Goal: Navigation & Orientation: Find specific page/section

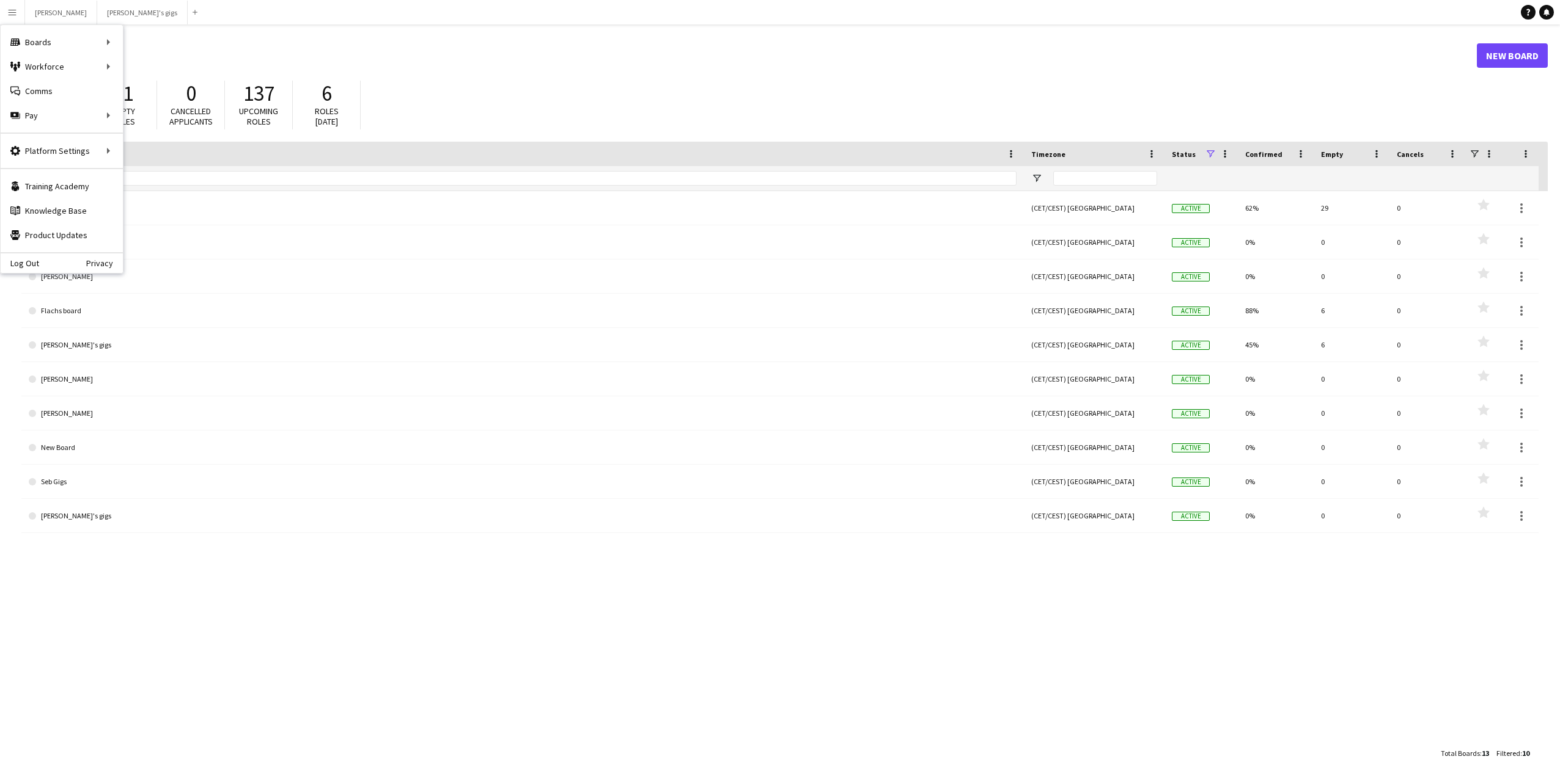
click at [651, 58] on h1 "Boards" at bounding box center [749, 55] width 1455 height 18
click at [19, 18] on button "Menu" at bounding box center [12, 12] width 24 height 24
click at [181, 66] on link "All jobs" at bounding box center [184, 66] width 122 height 24
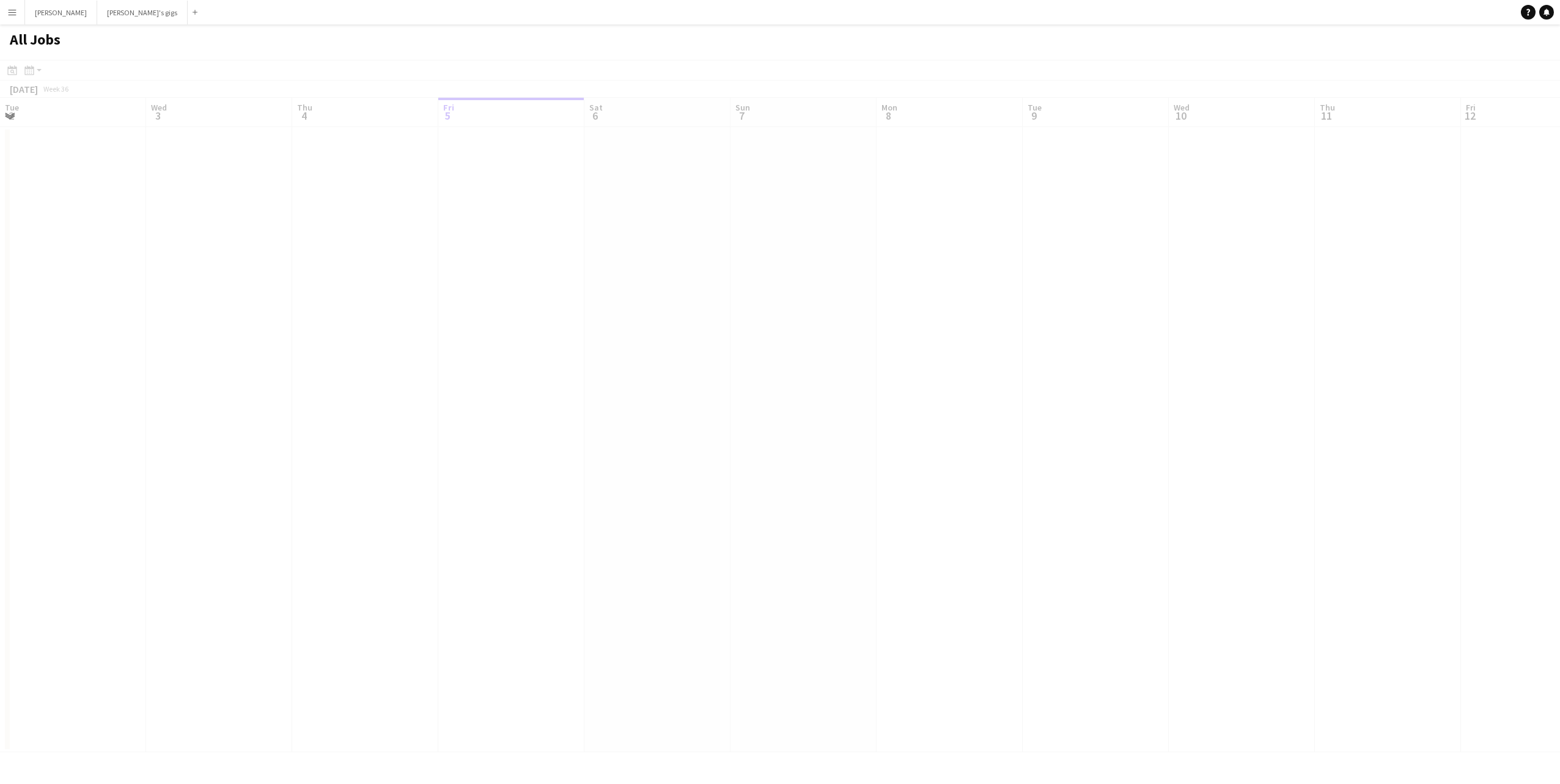
scroll to position [0, 292]
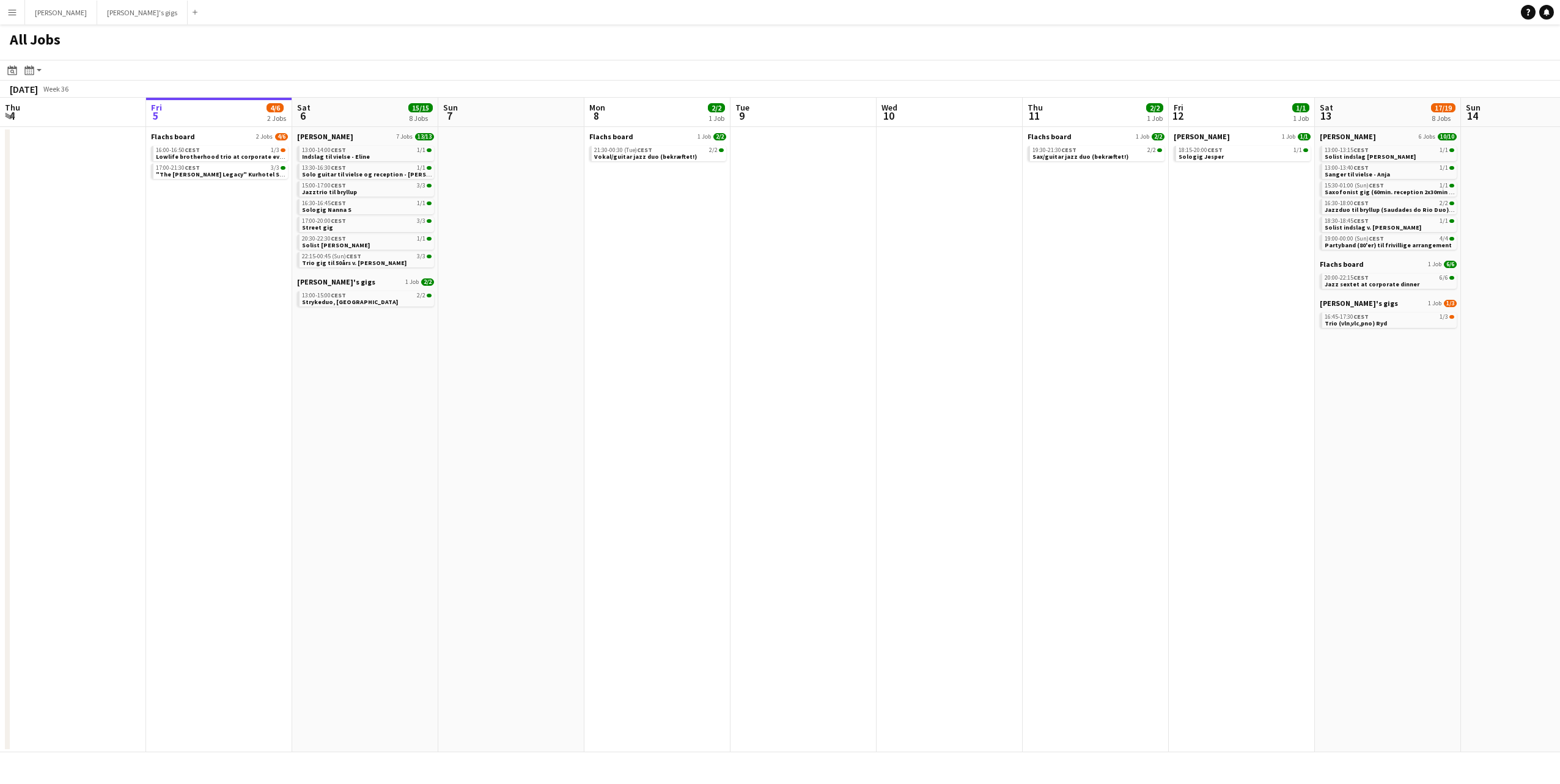
click at [13, 7] on app-icon "Menu" at bounding box center [12, 12] width 10 height 10
click at [9, 17] on button "Menu" at bounding box center [12, 12] width 24 height 24
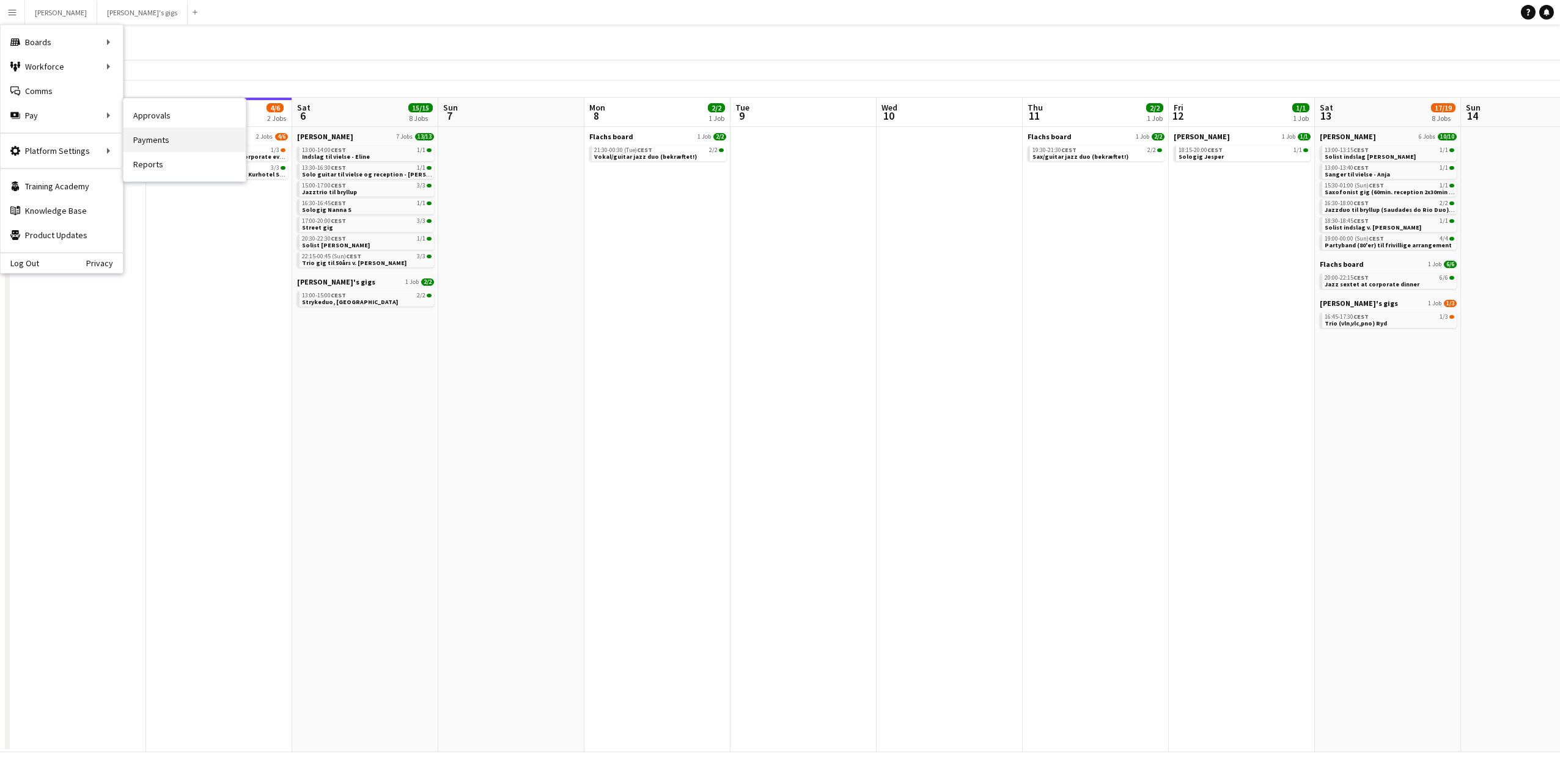
click at [165, 136] on link "Payments" at bounding box center [184, 139] width 122 height 24
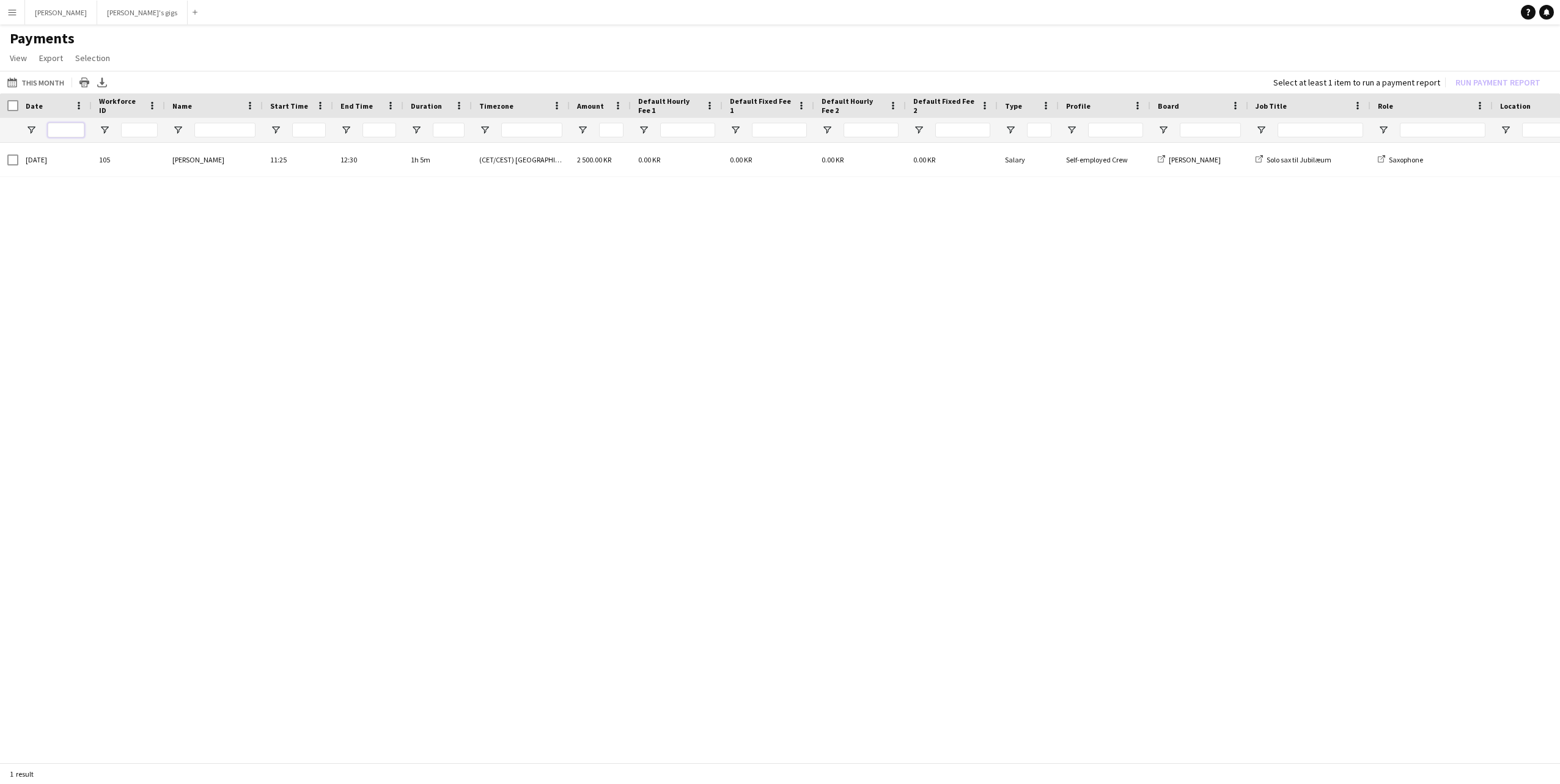
click at [62, 130] on input "Date Filter Input" at bounding box center [66, 130] width 37 height 15
click at [31, 128] on span "Open Filter Menu" at bounding box center [31, 130] width 11 height 11
